Goal: Task Accomplishment & Management: Manage account settings

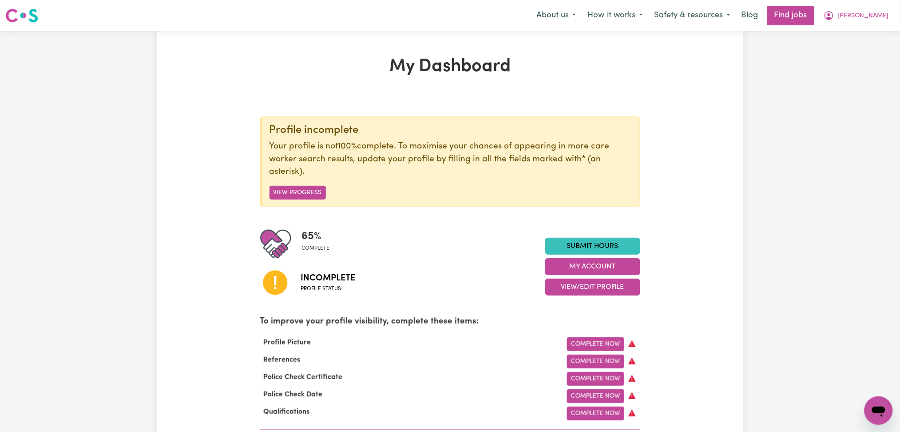
scroll to position [59, 0]
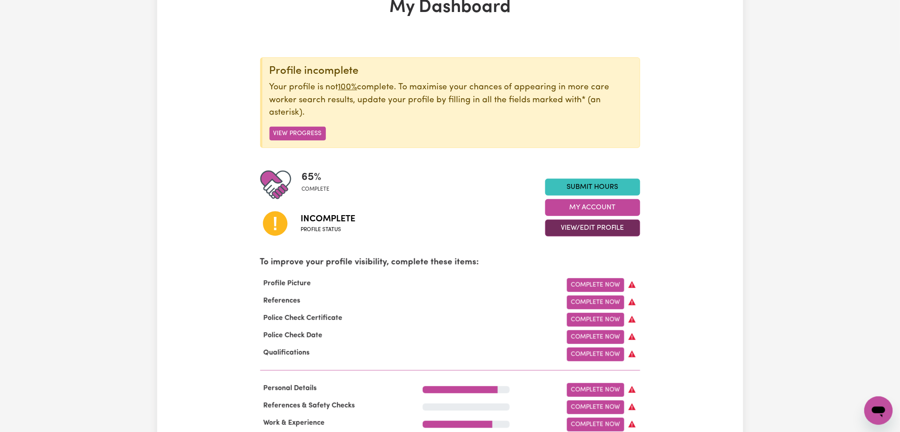
click at [546, 223] on button "View/Edit Profile" at bounding box center [592, 227] width 95 height 17
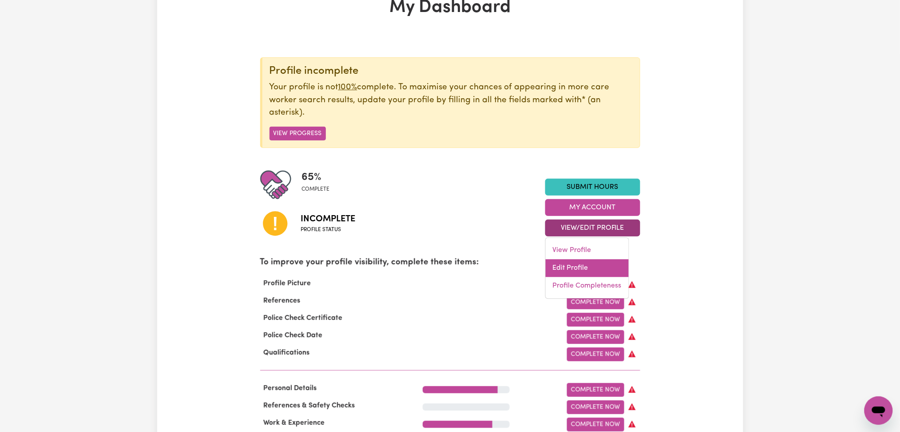
click at [556, 265] on link "Edit Profile" at bounding box center [587, 268] width 83 height 18
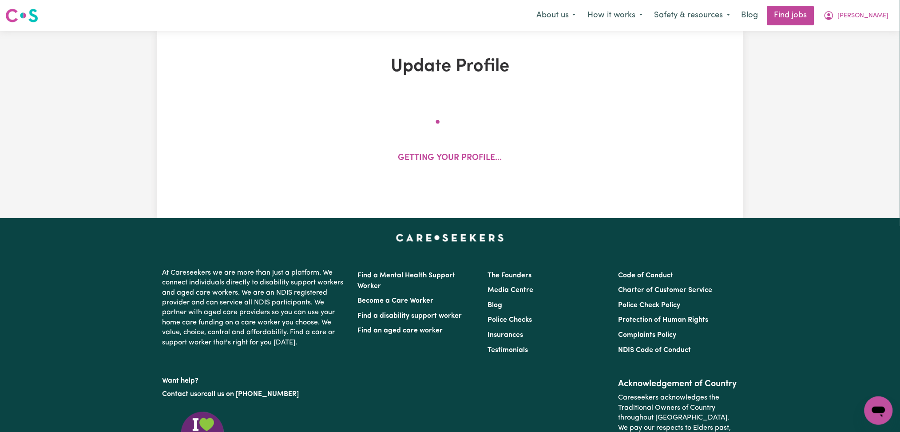
select select "[DEMOGRAPHIC_DATA]"
select select "[DEMOGRAPHIC_DATA] Citizen"
select select "Studying a healthcare related degree or qualification"
select select "125"
select select "160"
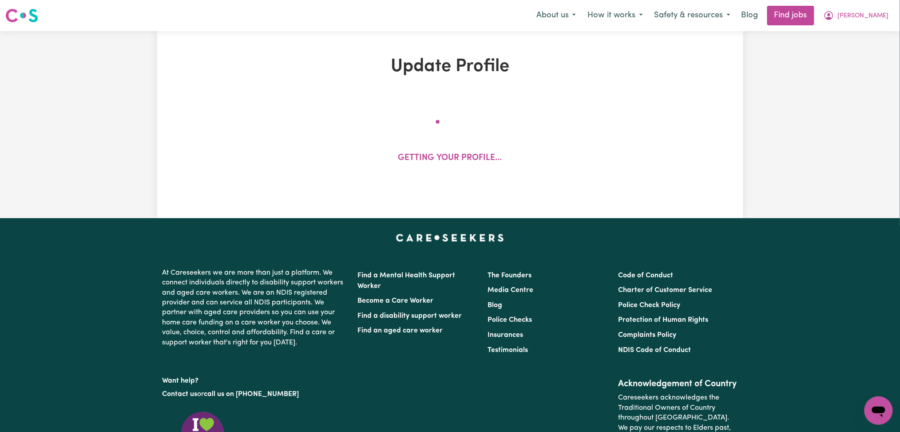
select select "160"
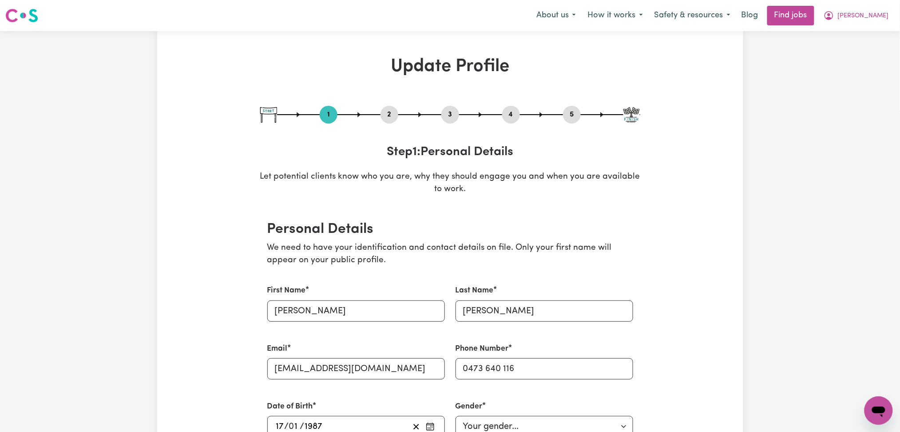
drag, startPoint x: 389, startPoint y: 113, endPoint x: 379, endPoint y: 113, distance: 9.8
click at [389, 113] on button "2" at bounding box center [389, 115] width 18 height 12
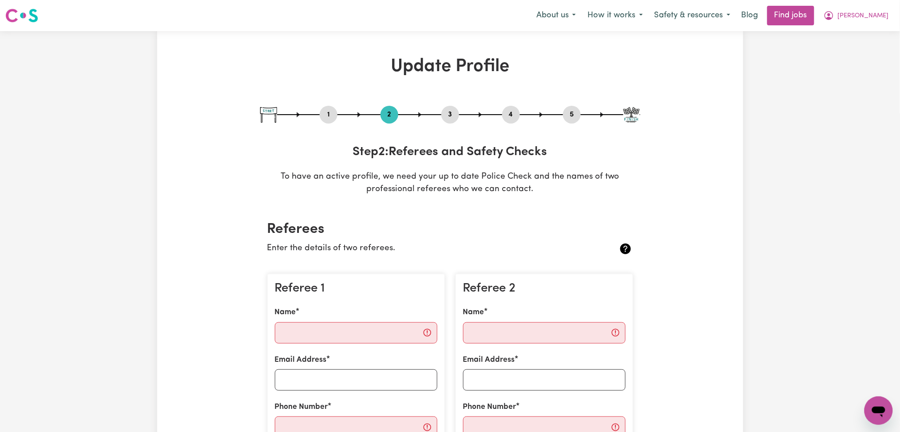
click at [512, 107] on div "4" at bounding box center [511, 115] width 18 height 18
click at [517, 111] on button "4" at bounding box center [511, 115] width 18 height 12
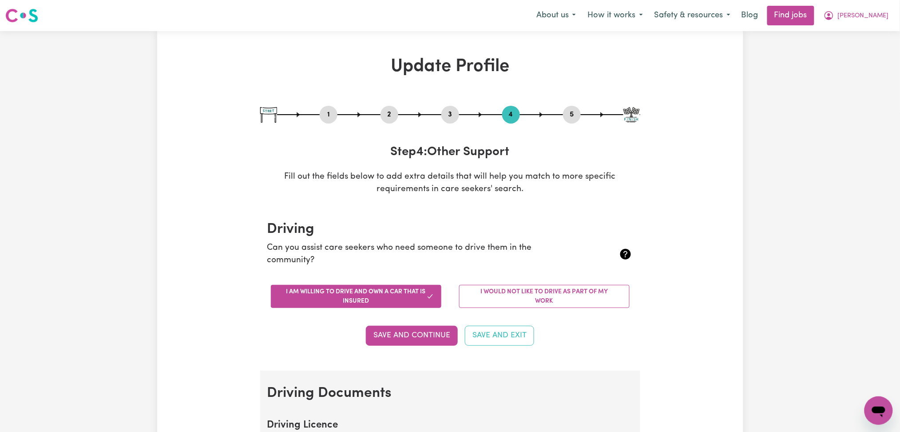
click at [567, 116] on button "5" at bounding box center [572, 115] width 18 height 12
select select "I am providing services privately on my own"
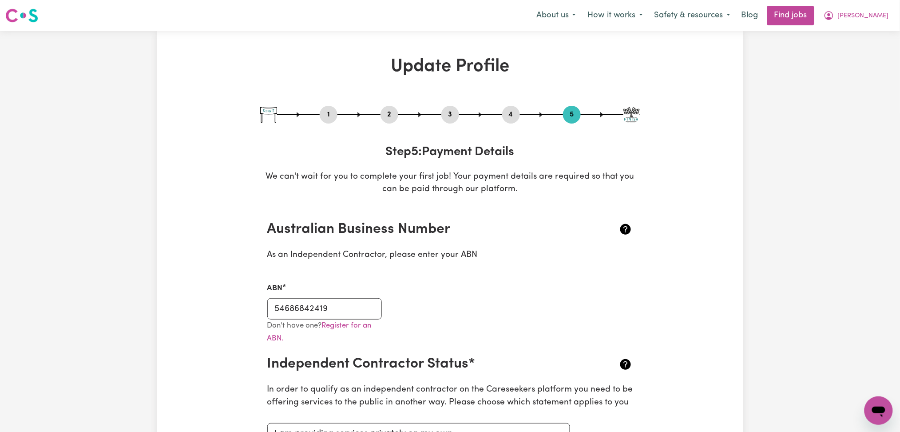
scroll to position [59, 0]
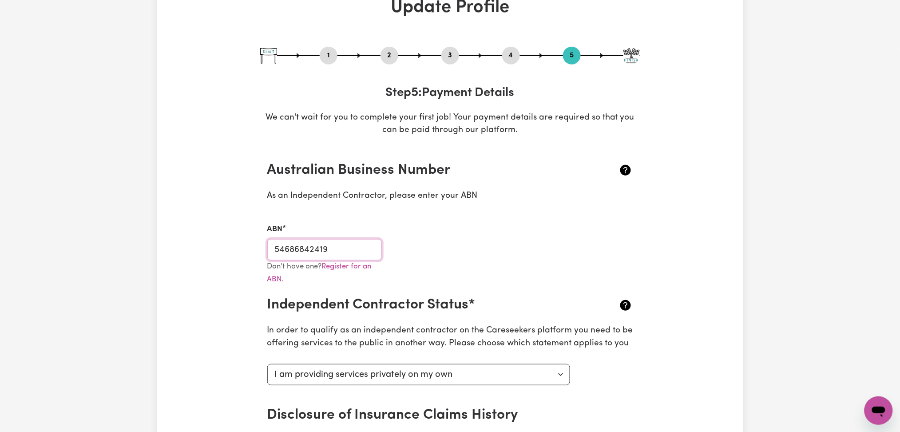
click at [310, 240] on input "54686842419" at bounding box center [324, 249] width 115 height 21
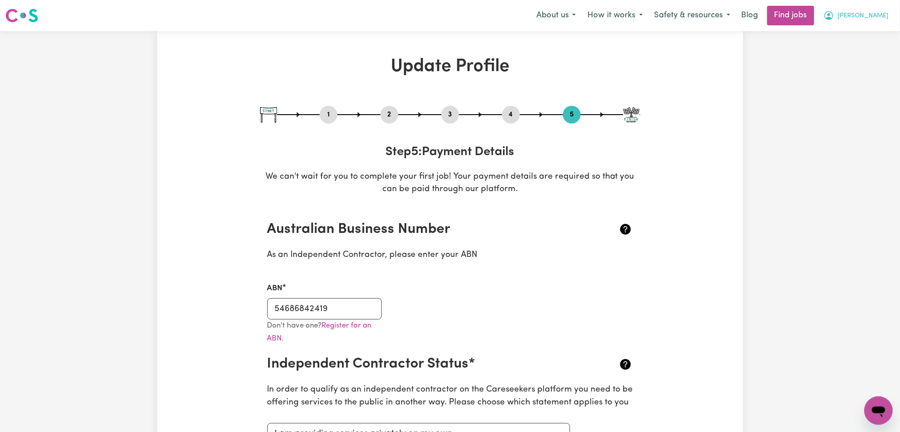
click at [870, 20] on span "[PERSON_NAME]" at bounding box center [863, 16] width 51 height 10
click at [856, 67] on link "Logout" at bounding box center [859, 67] width 70 height 17
